Goal: Information Seeking & Learning: Compare options

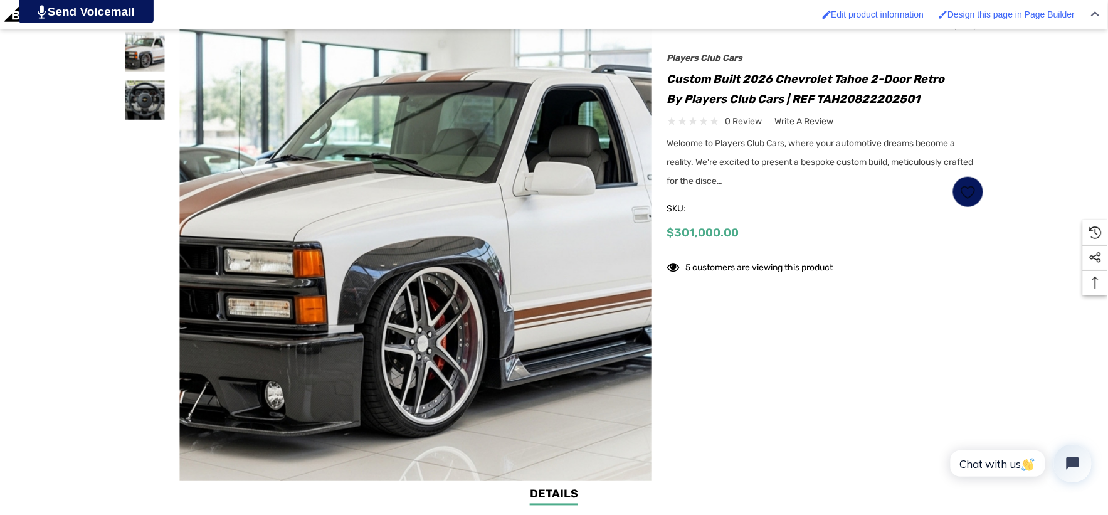
click at [387, 235] on img at bounding box center [435, 244] width 803 height 438
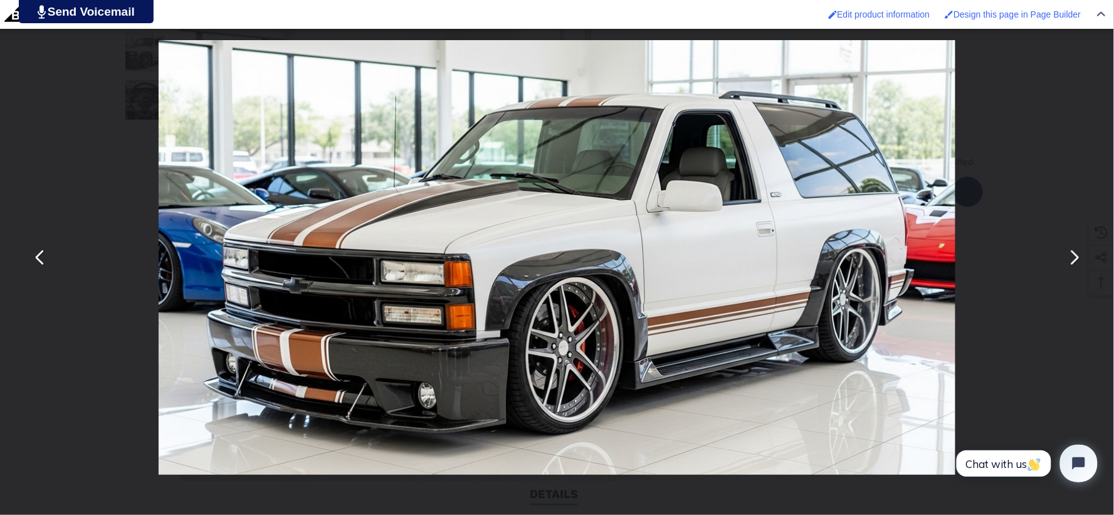
click at [974, 79] on div "You can close this modal content with the ESC key" at bounding box center [557, 257] width 1114 height 515
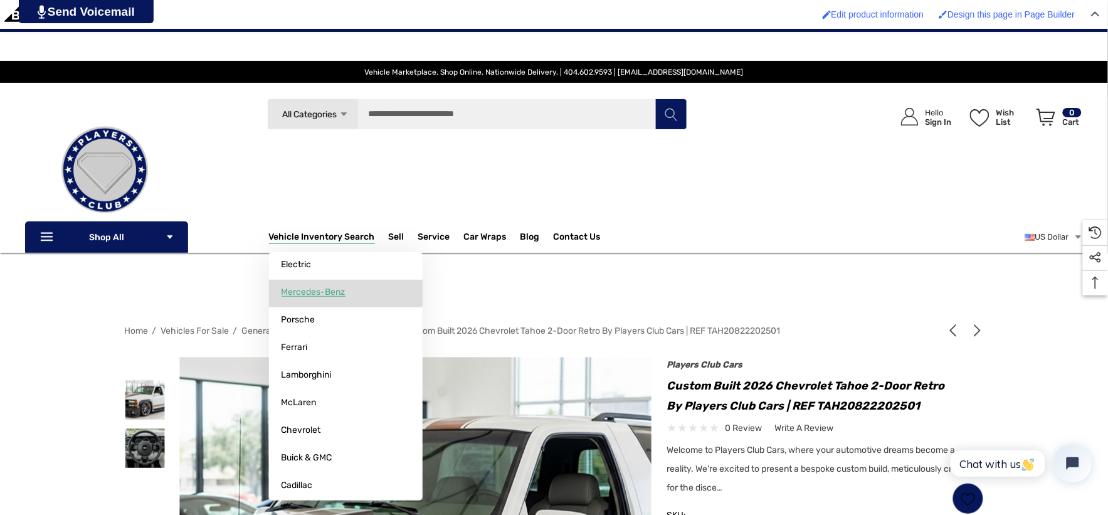
click at [324, 288] on span "Mercedes-Benz" at bounding box center [314, 292] width 64 height 11
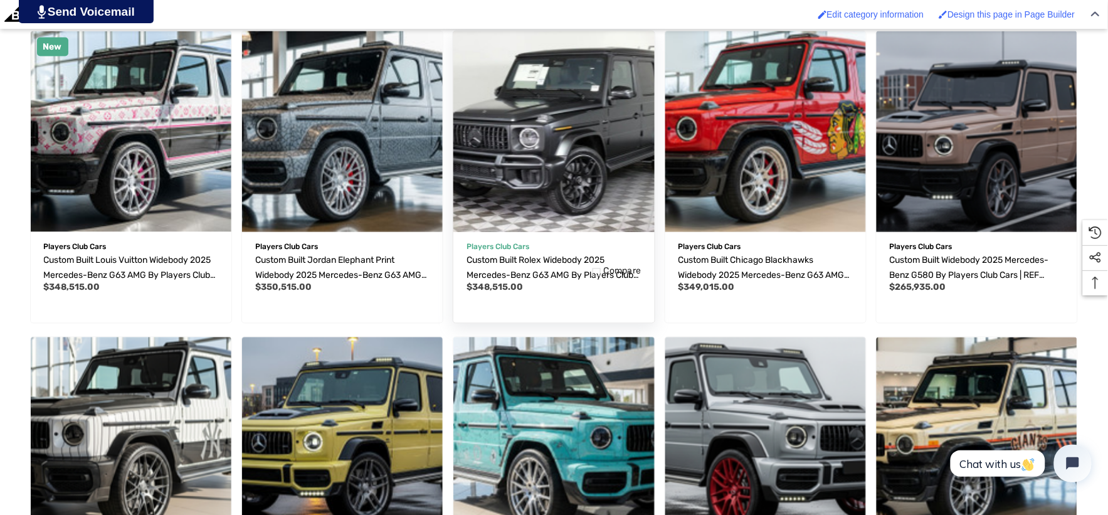
scroll to position [557, 0]
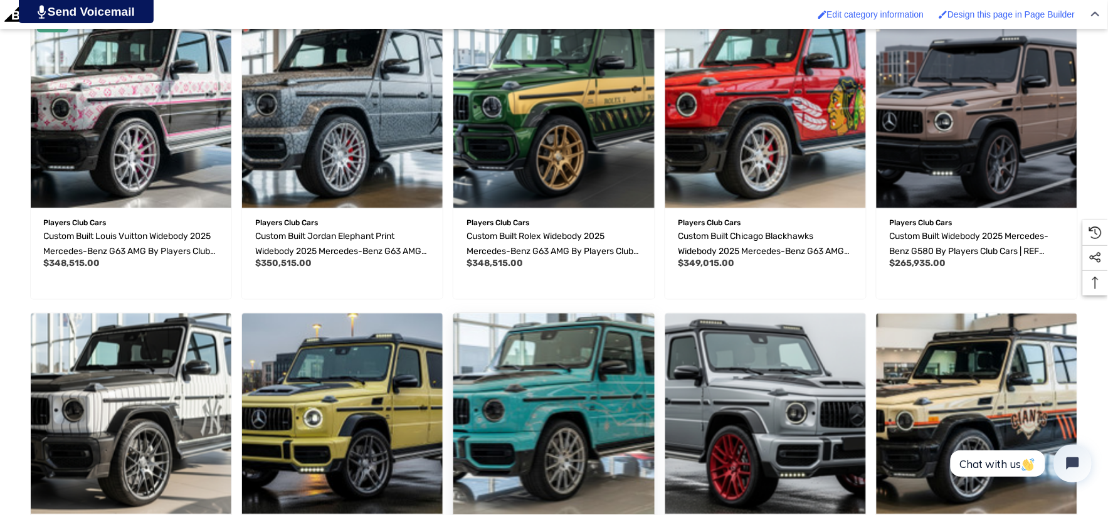
click at [611, 368] on img "Custom Built Tiffany & Co. Widebody 2025 Mercedes-Benz G63 AMG by Players Club …" at bounding box center [553, 414] width 221 height 221
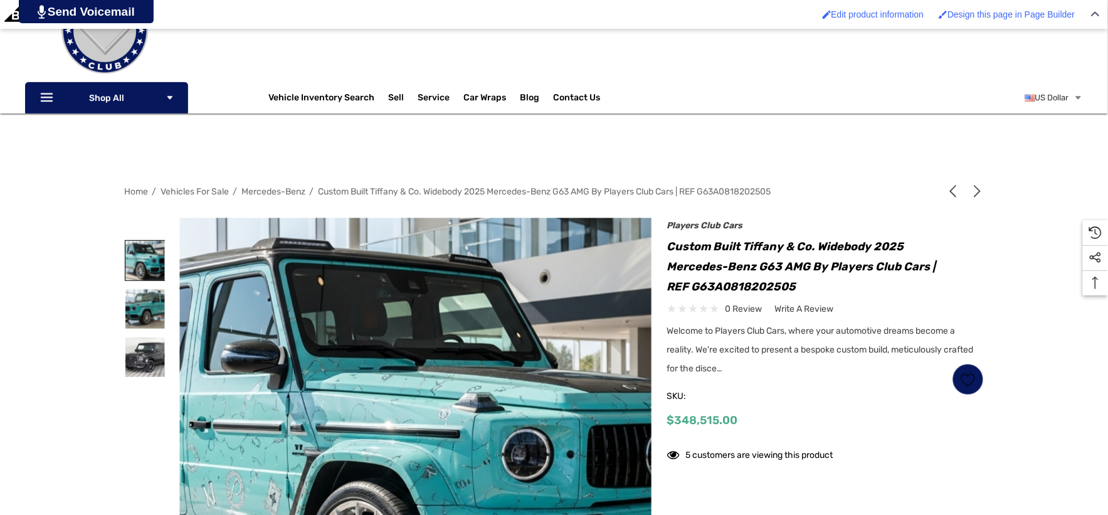
click at [144, 265] on img at bounding box center [145, 261] width 40 height 40
click at [154, 255] on img at bounding box center [145, 261] width 40 height 40
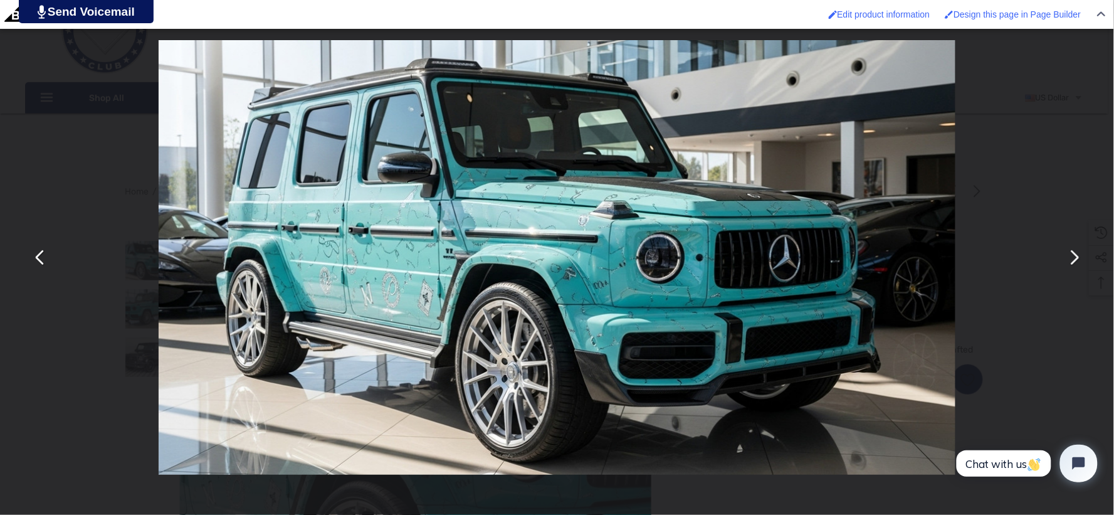
click at [1077, 252] on button "You can close this modal content with the ESC key" at bounding box center [1074, 258] width 30 height 30
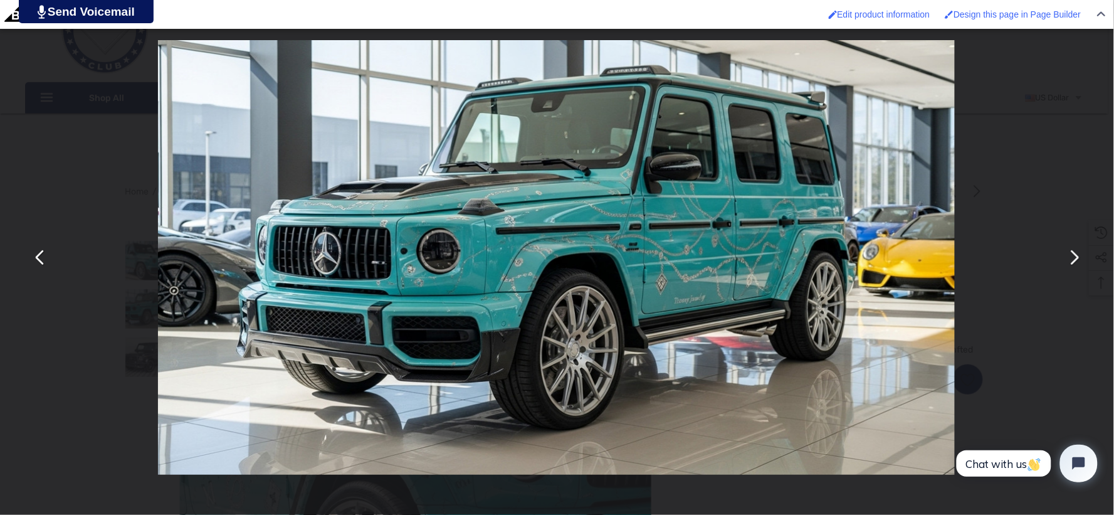
click at [1077, 252] on button "You can close this modal content with the ESC key" at bounding box center [1074, 258] width 30 height 30
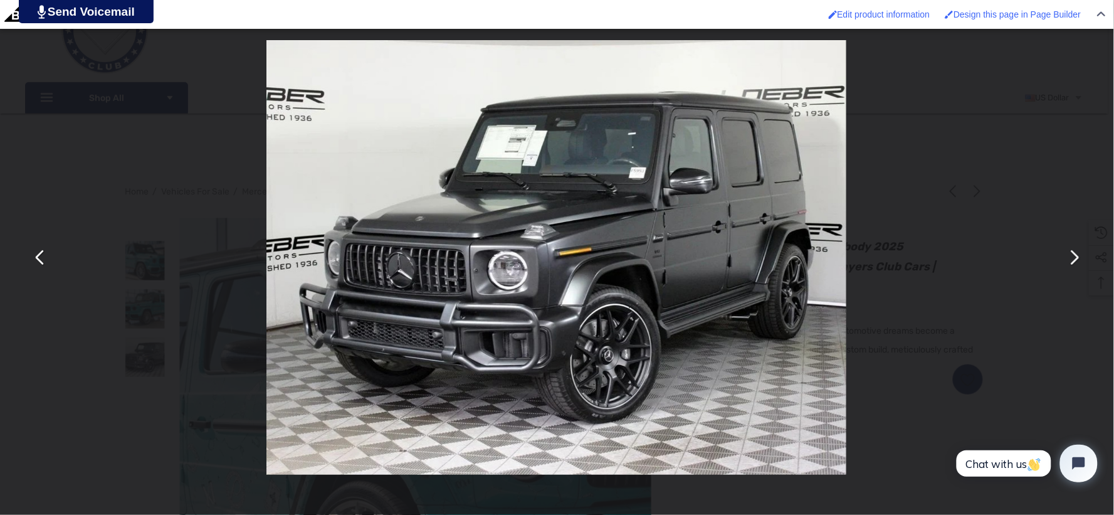
click at [34, 260] on button "You can close this modal content with the ESC key" at bounding box center [40, 258] width 30 height 30
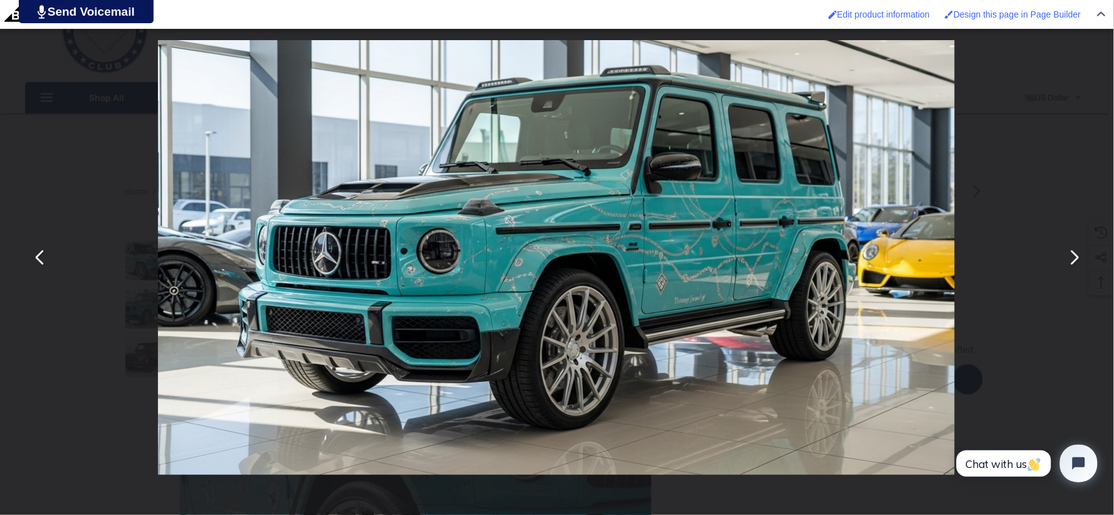
click at [34, 260] on button "You can close this modal content with the ESC key" at bounding box center [40, 258] width 30 height 30
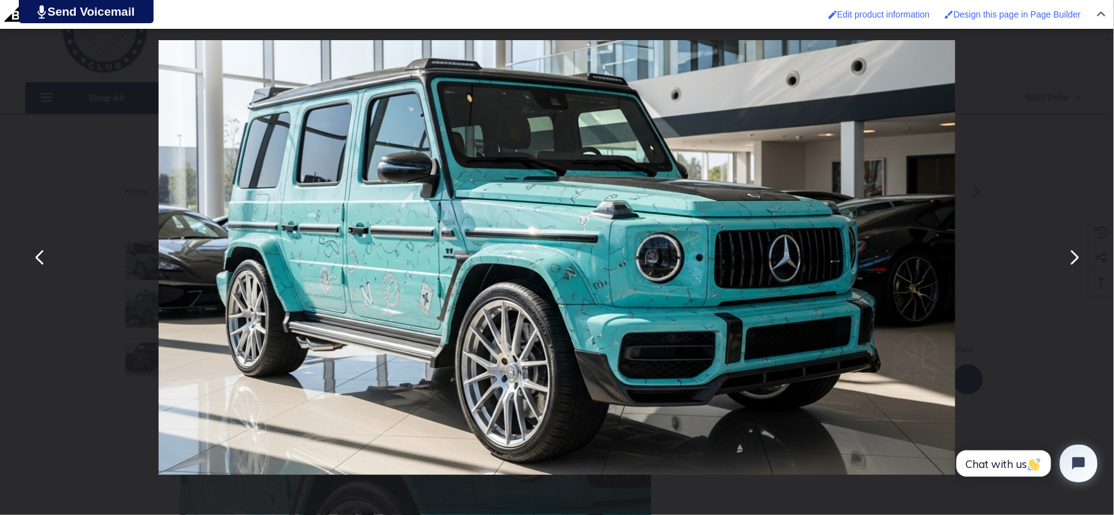
click at [1075, 255] on button "You can close this modal content with the ESC key" at bounding box center [1074, 258] width 30 height 30
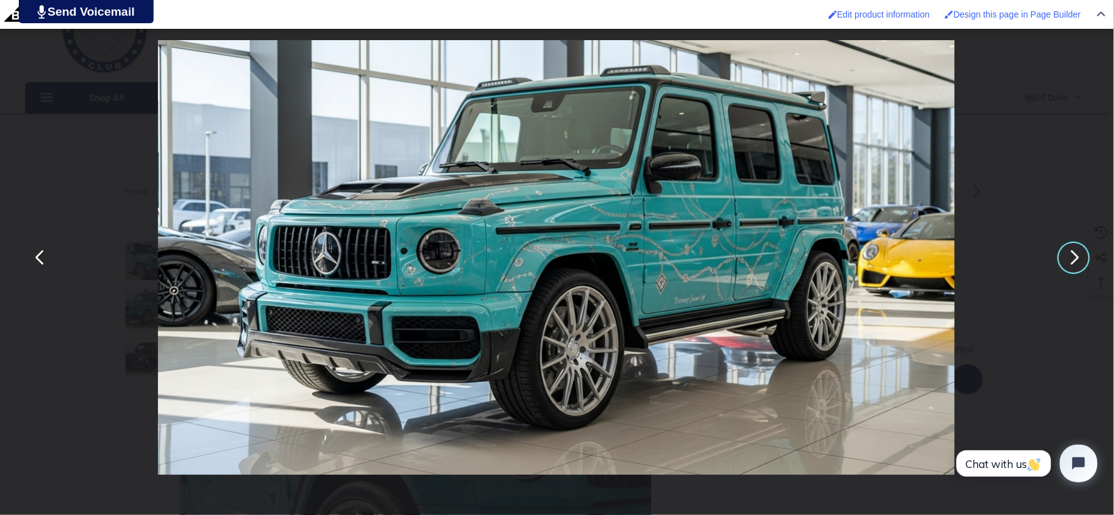
click at [1000, 118] on div "You can close this modal content with the ESC key" at bounding box center [556, 257] width 1114 height 515
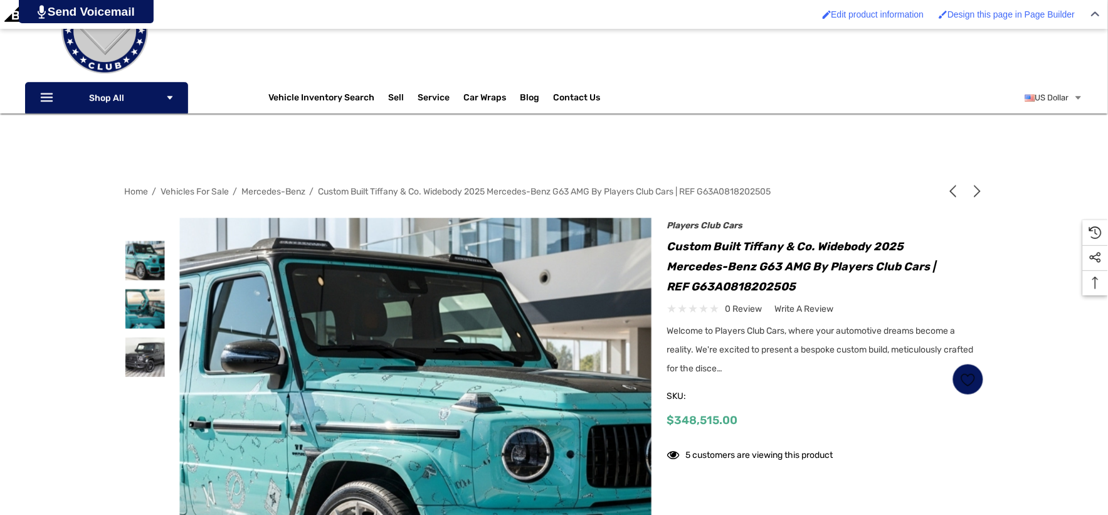
click at [679, 80] on div "Search All Categories Icon Arrow Down Icon Arrow Down Icon Arrow Up Icon Arrow …" at bounding box center [476, 26] width 537 height 134
click at [665, 246] on div "Previous Next Custom Built Widebody 2025 Mercedes-Benz G580 by Players Club Car…" at bounding box center [818, 347] width 332 height 246
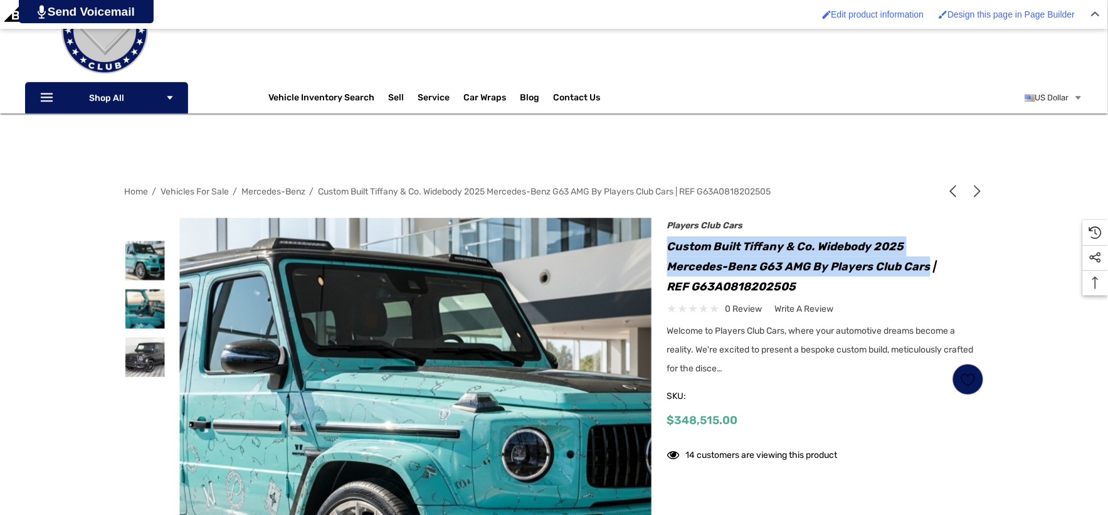
drag, startPoint x: 665, startPoint y: 246, endPoint x: 911, endPoint y: 267, distance: 246.7
click at [911, 267] on div "Previous Next Custom Built Widebody 2025 Mercedes-Benz G580 by Players Club Car…" at bounding box center [818, 347] width 332 height 246
copy h1 "Custom Built Tiffany & Co. Widebody 2025 Mercedes-Benz G63 AMG by Players Club …"
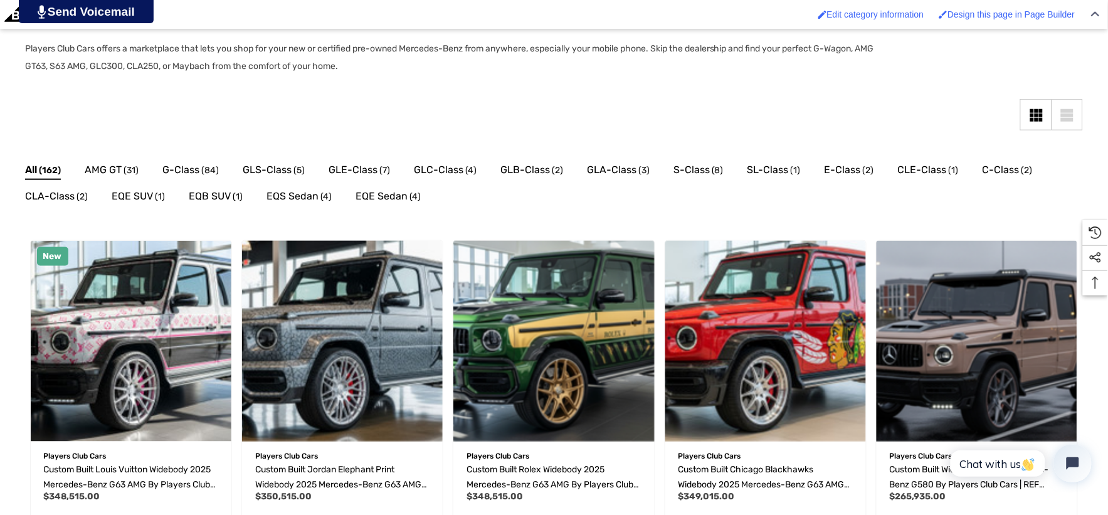
scroll to position [348, 0]
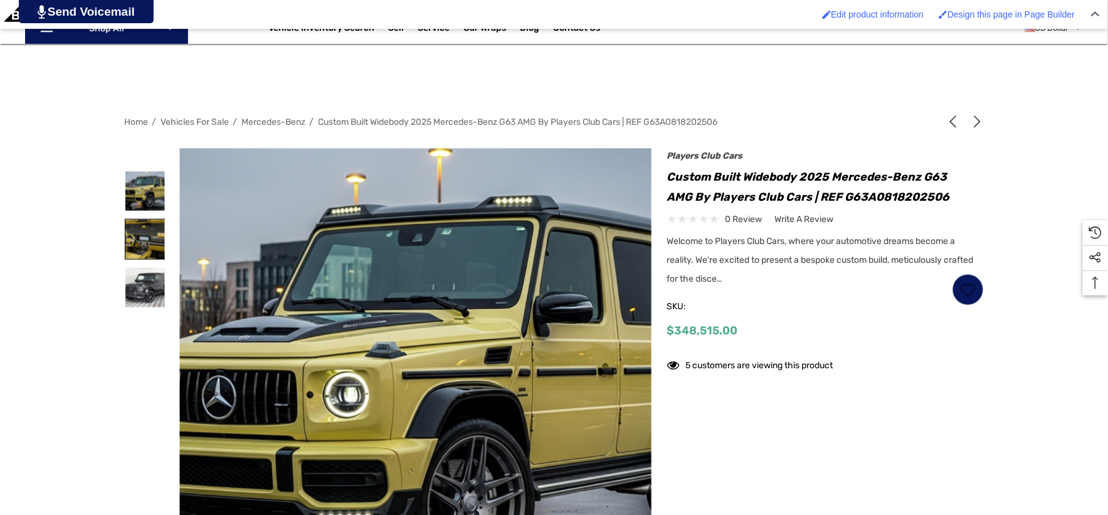
click at [160, 240] on img at bounding box center [145, 239] width 40 height 40
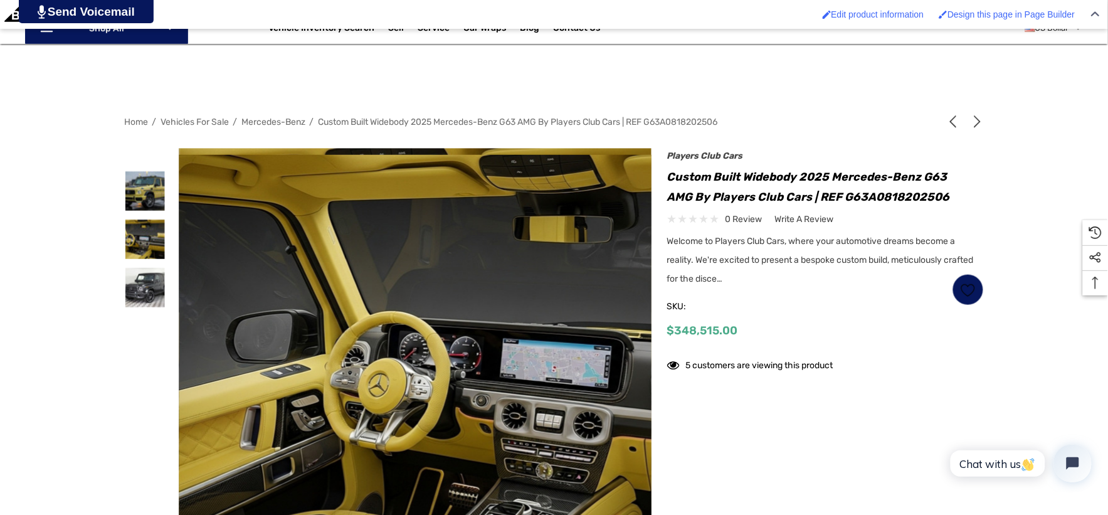
scroll to position [348, 0]
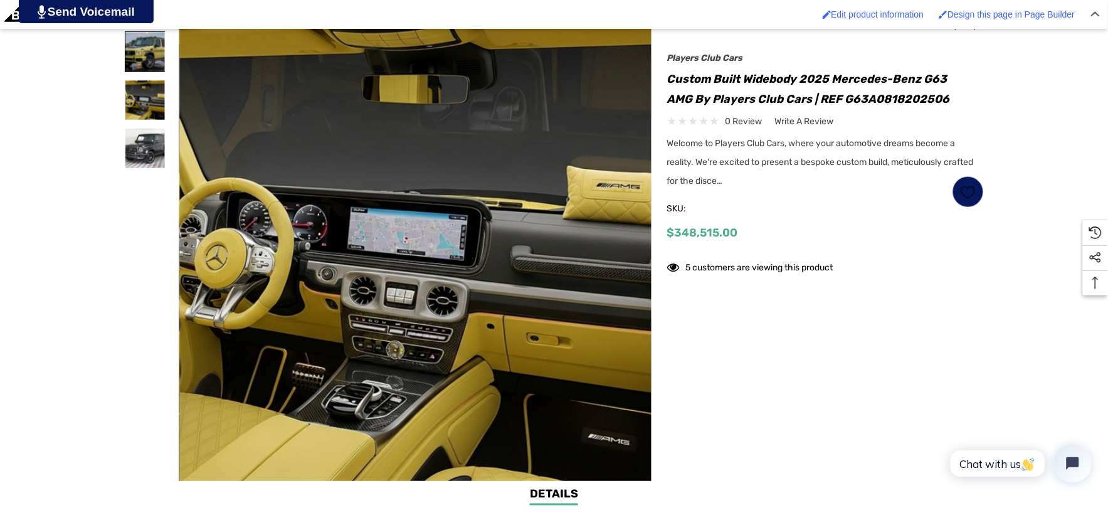
click at [140, 41] on img at bounding box center [145, 52] width 40 height 40
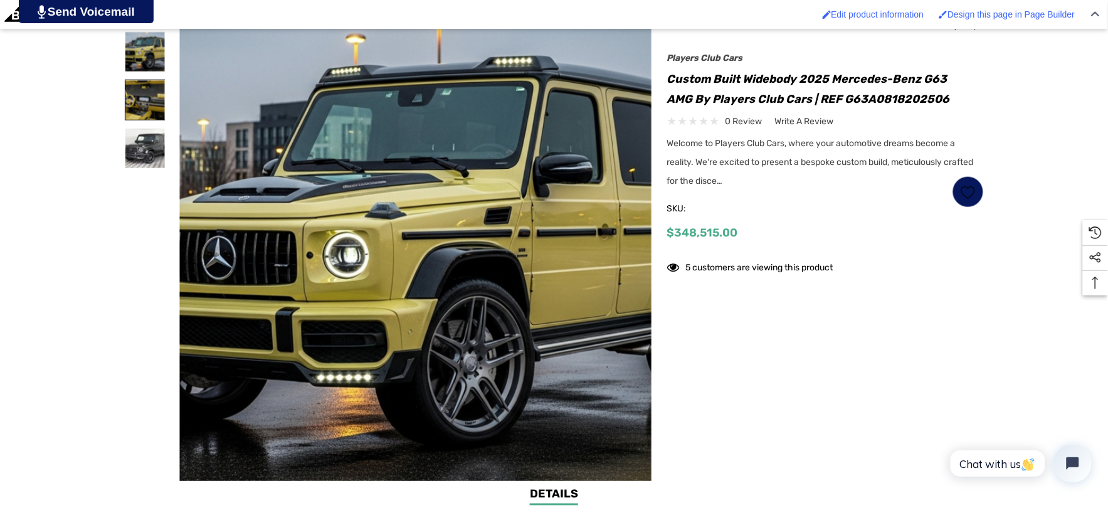
click at [127, 97] on img at bounding box center [145, 100] width 40 height 40
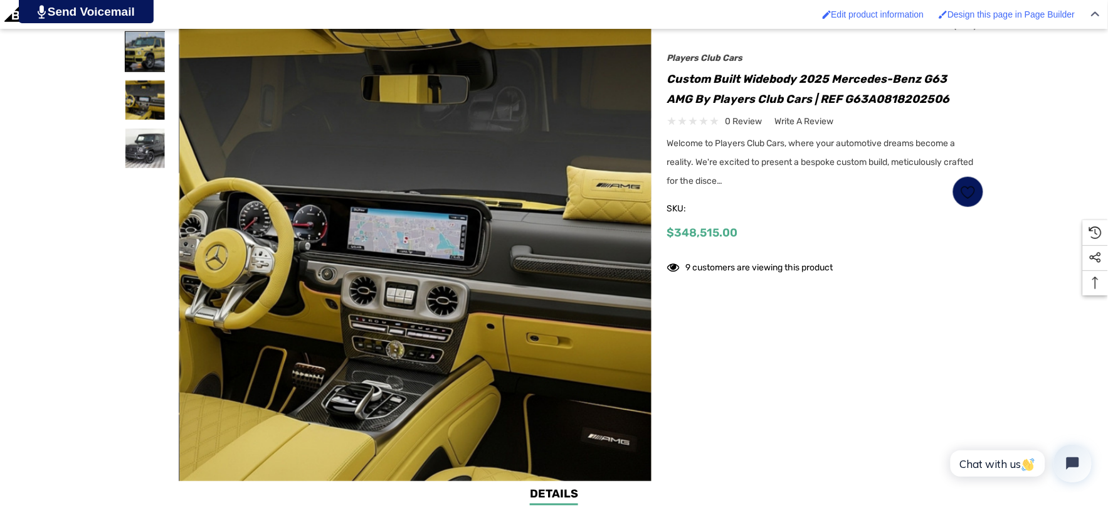
click at [139, 52] on img at bounding box center [145, 52] width 40 height 40
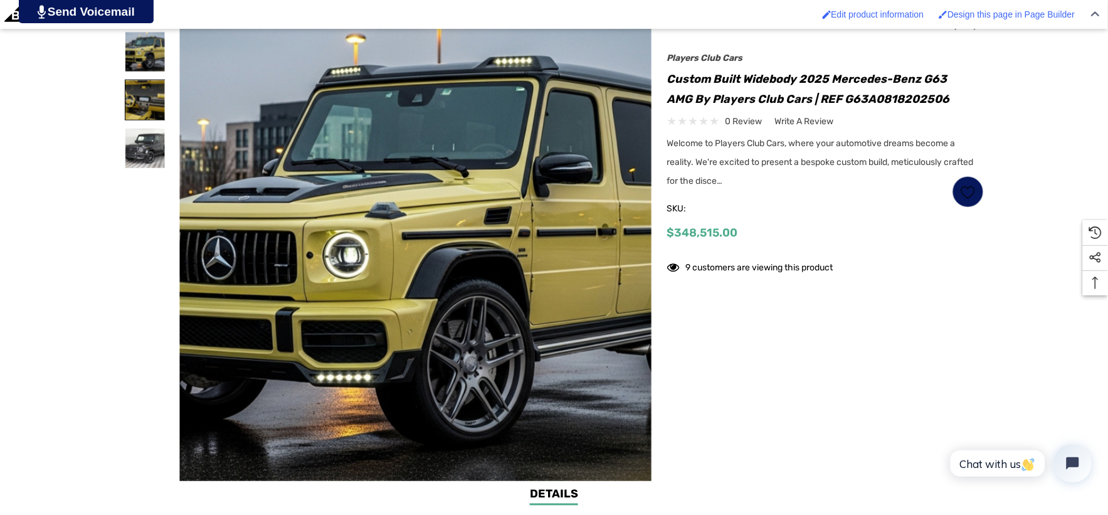
click at [147, 104] on img at bounding box center [145, 100] width 40 height 40
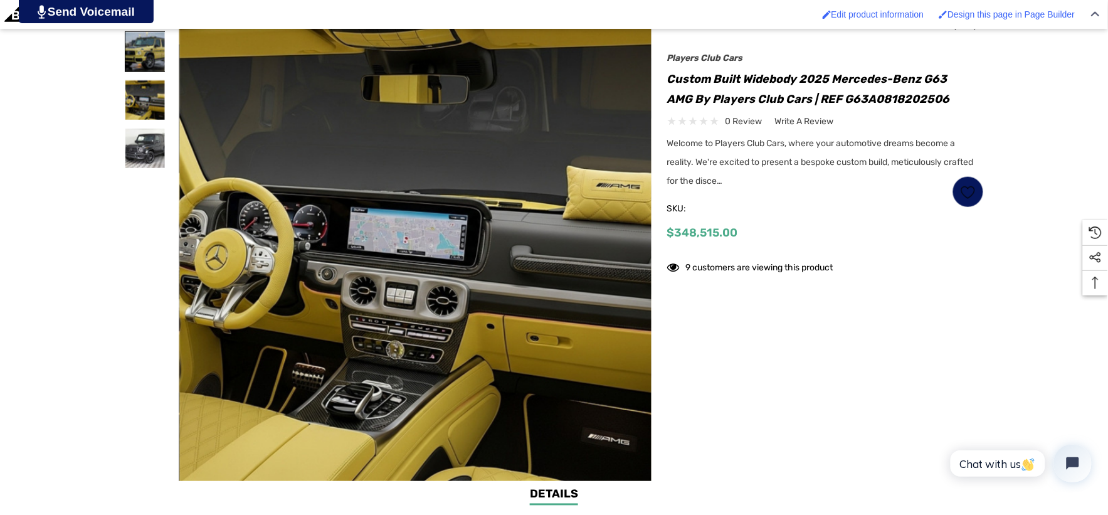
click at [142, 52] on img at bounding box center [145, 52] width 40 height 40
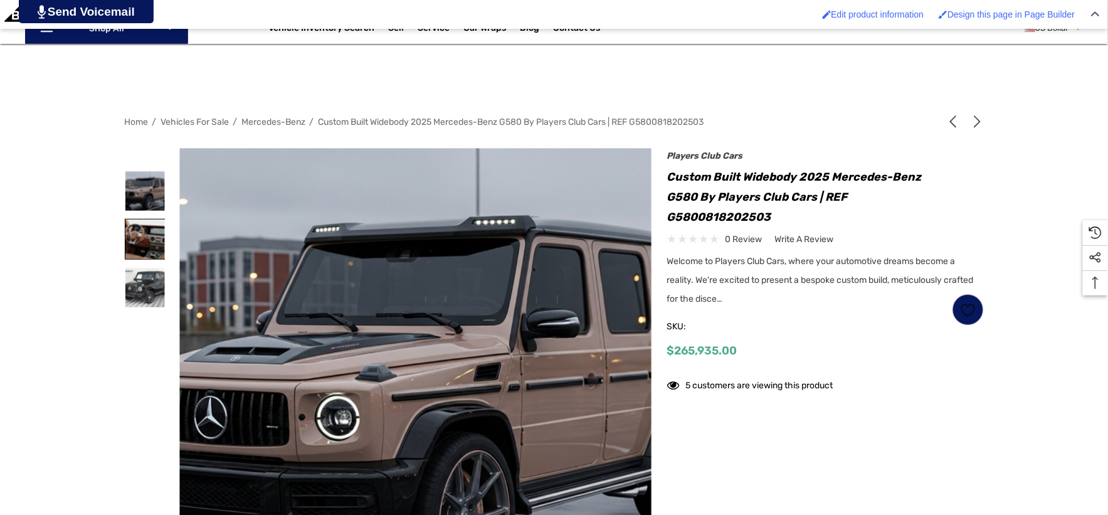
click at [155, 247] on img at bounding box center [145, 239] width 40 height 40
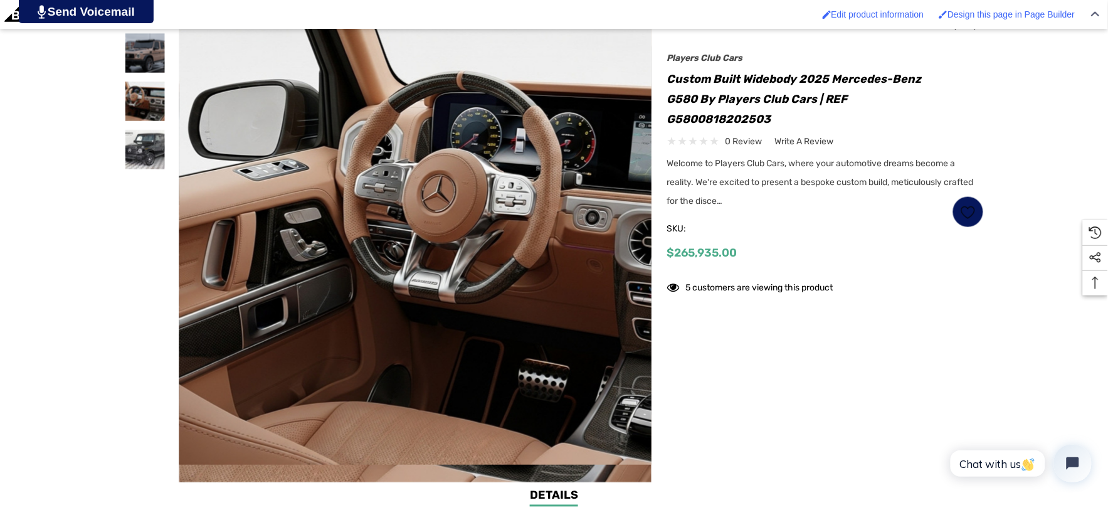
scroll to position [348, 0]
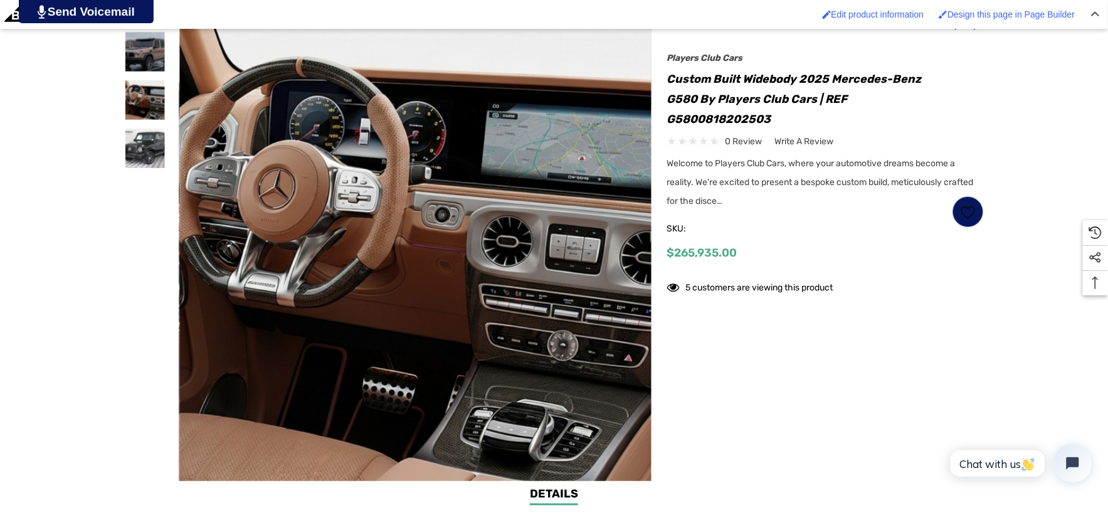
click at [13, 214] on div "Home Vehicles For Sale Mercedes-Benz Custom Built Widebody 2025 Mercedes-Benz G…" at bounding box center [554, 229] width 1108 height 514
click at [147, 45] on img at bounding box center [145, 52] width 40 height 40
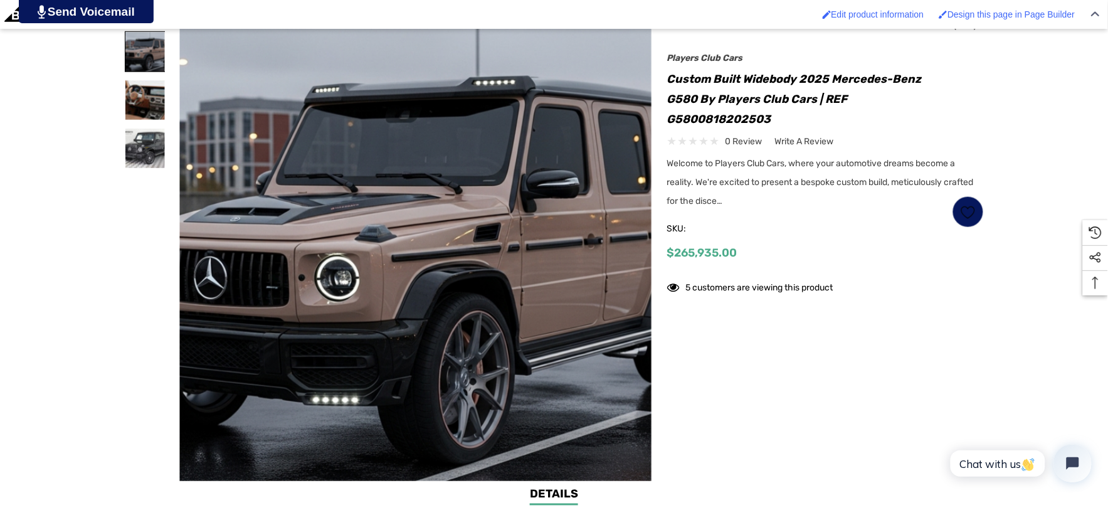
click at [147, 45] on img at bounding box center [145, 52] width 40 height 40
click at [157, 50] on img at bounding box center [145, 52] width 40 height 40
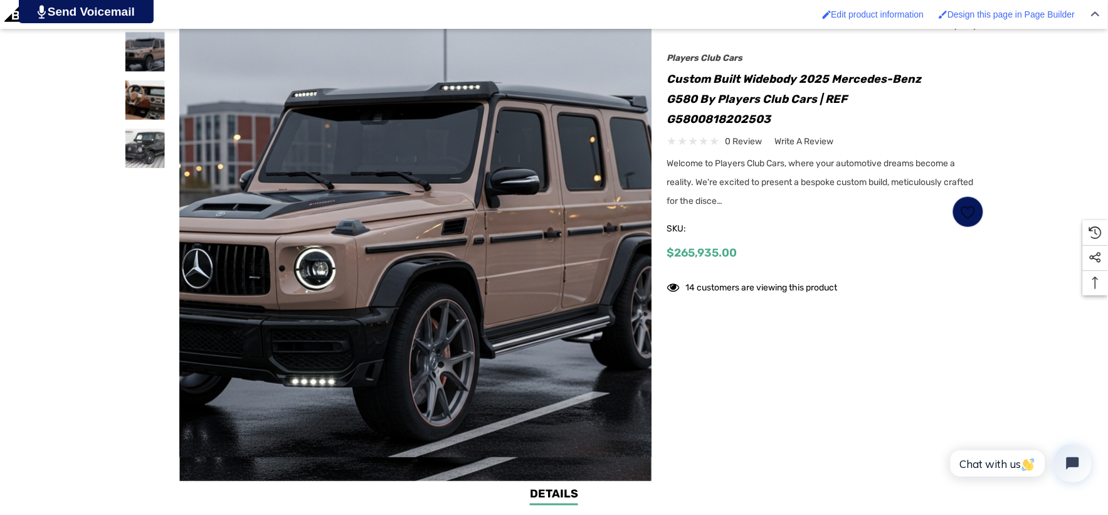
click at [450, 155] on img at bounding box center [387, 238] width 803 height 438
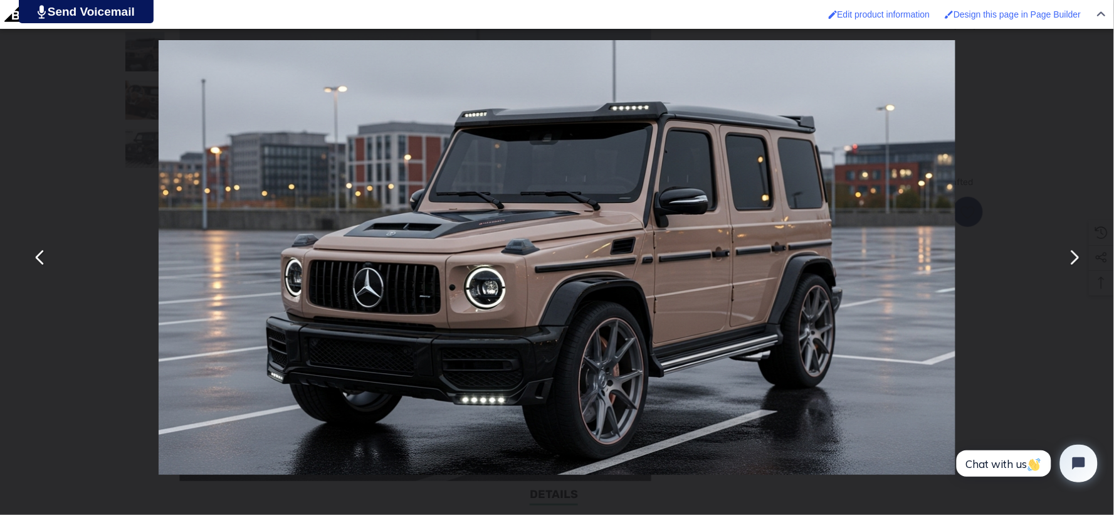
click at [1077, 265] on button "You can close this modal content with the ESC key" at bounding box center [1074, 258] width 30 height 30
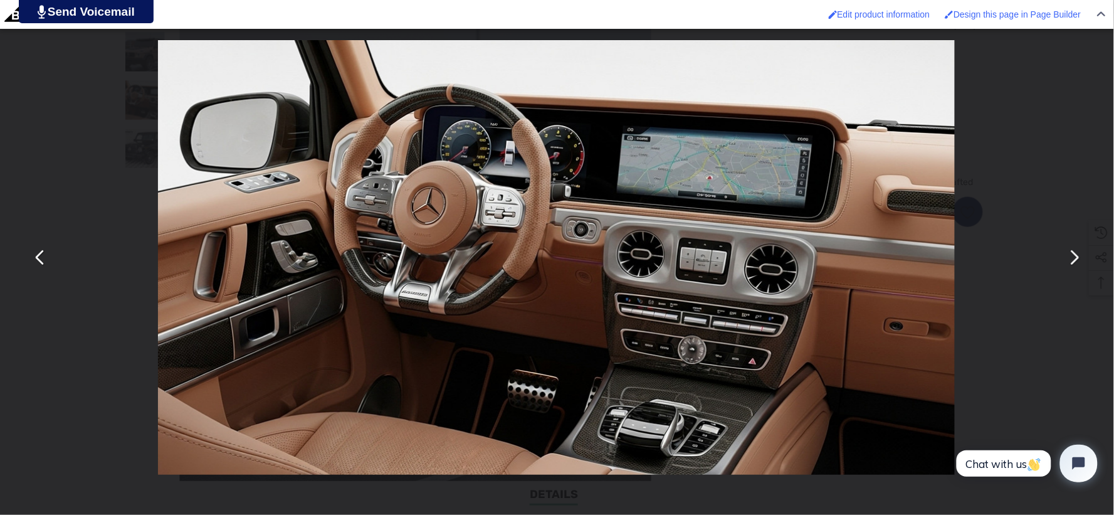
click at [46, 253] on button "You can close this modal content with the ESC key" at bounding box center [40, 258] width 30 height 30
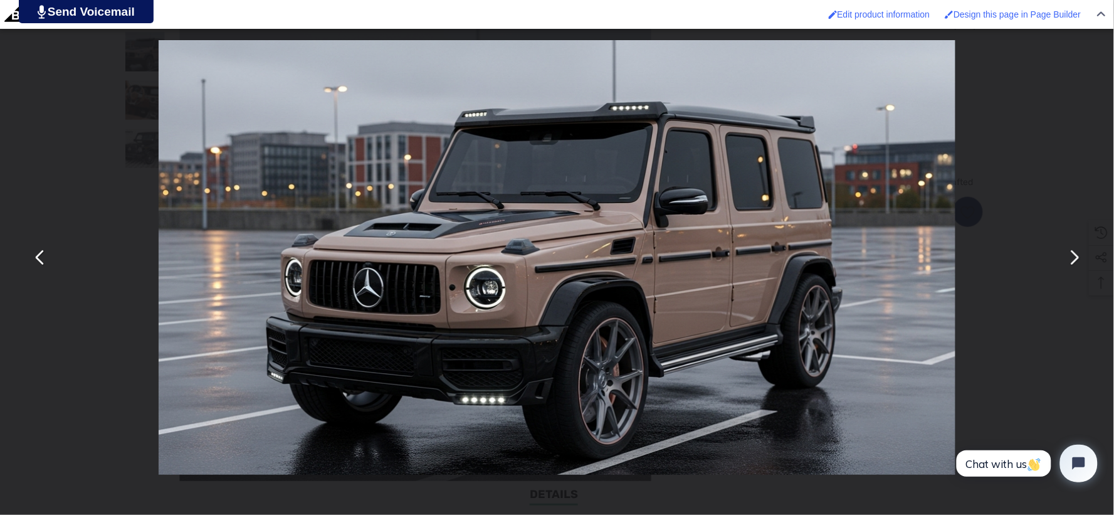
click at [1074, 260] on button "You can close this modal content with the ESC key" at bounding box center [1074, 258] width 30 height 30
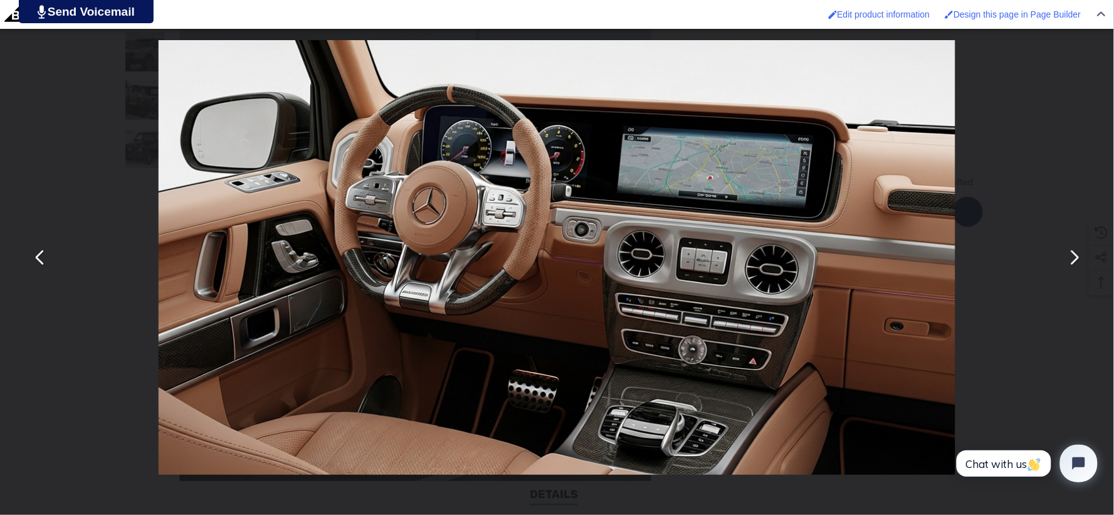
click at [1075, 260] on button "You can close this modal content with the ESC key" at bounding box center [1074, 258] width 30 height 30
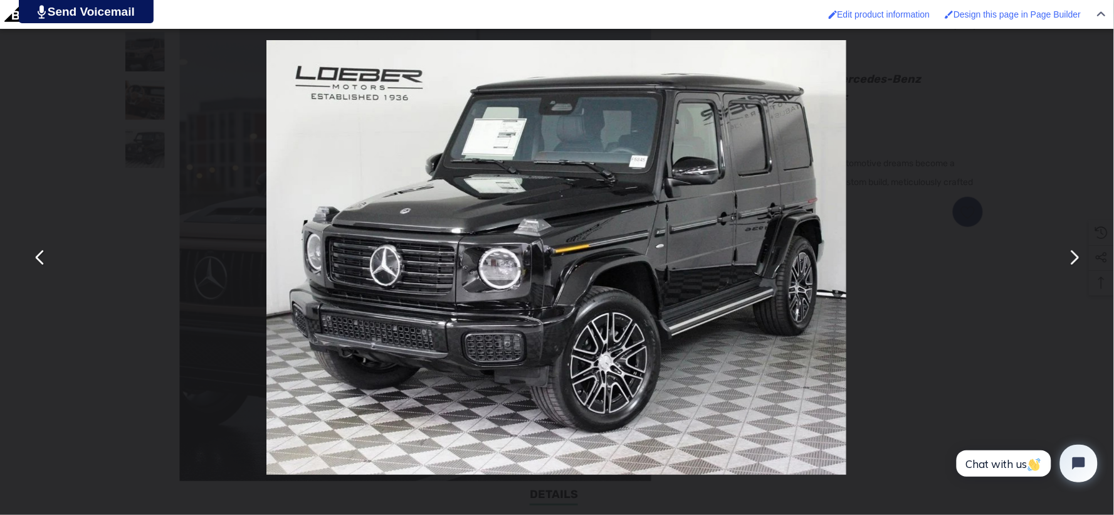
click at [43, 258] on button "You can close this modal content with the ESC key" at bounding box center [40, 258] width 30 height 30
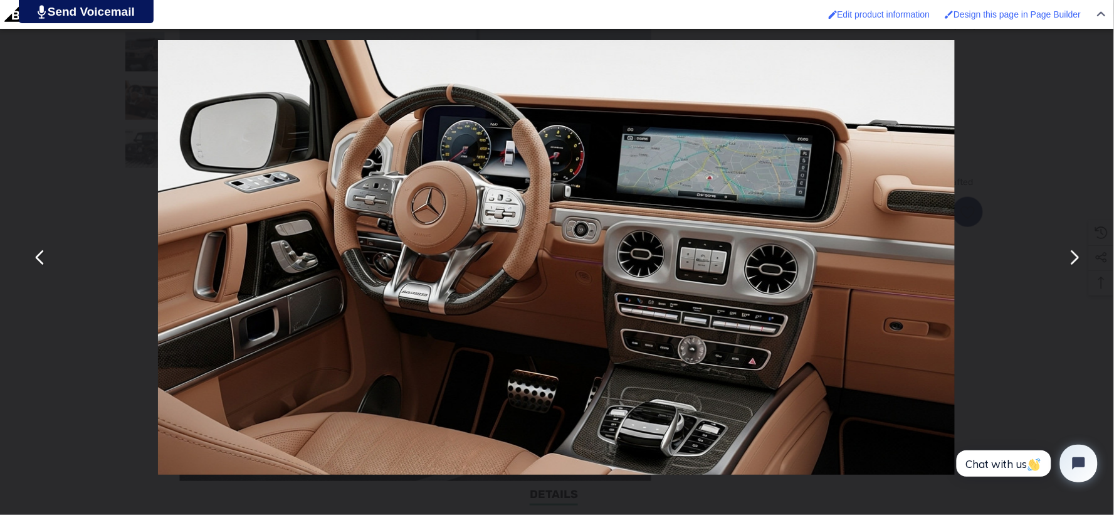
click at [43, 258] on button "You can close this modal content with the ESC key" at bounding box center [40, 258] width 30 height 30
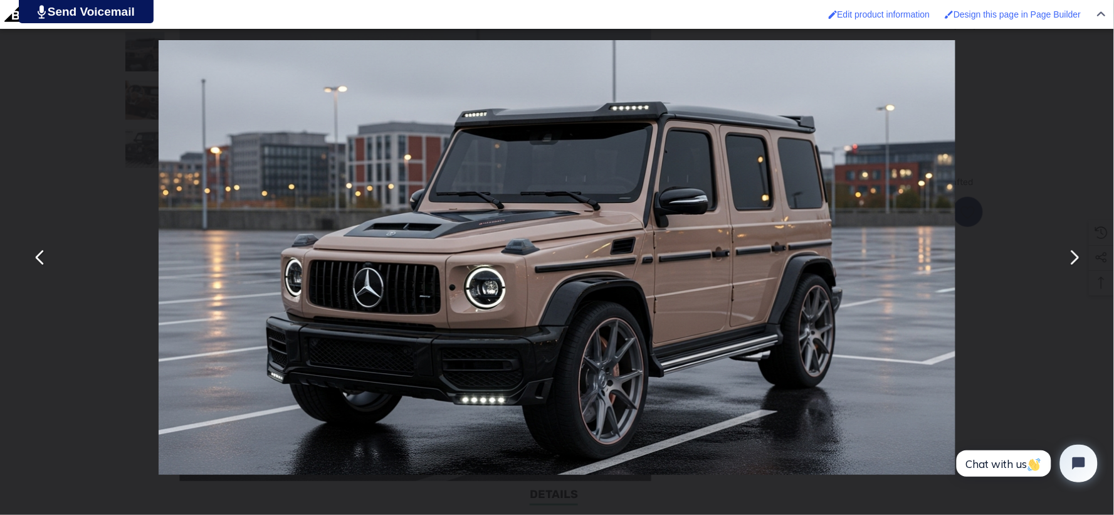
click at [1038, 88] on div "You can close this modal content with the ESC key" at bounding box center [557, 257] width 1114 height 515
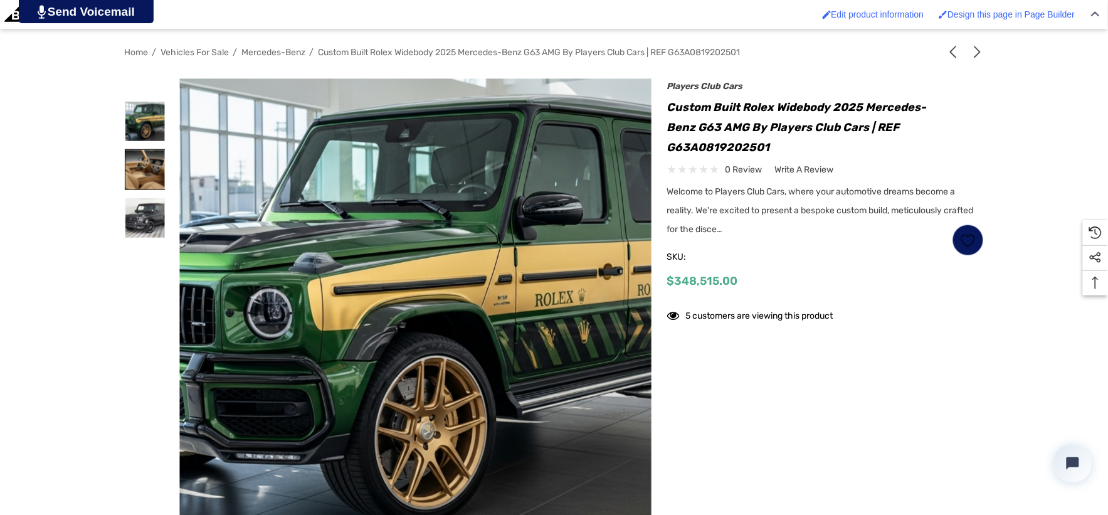
click at [152, 160] on img at bounding box center [145, 170] width 40 height 40
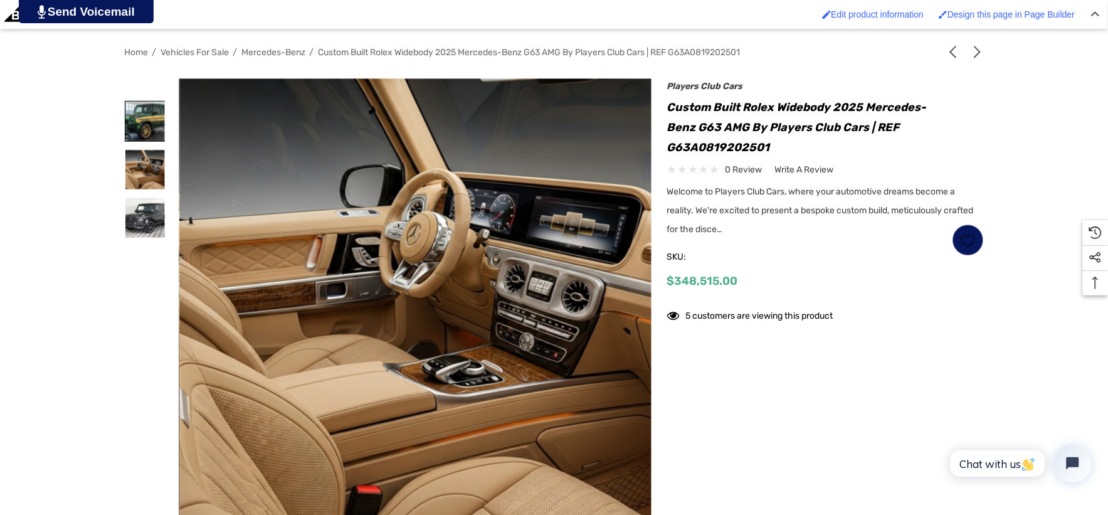
click at [153, 132] on img at bounding box center [145, 122] width 40 height 40
